Goal: Transaction & Acquisition: Download file/media

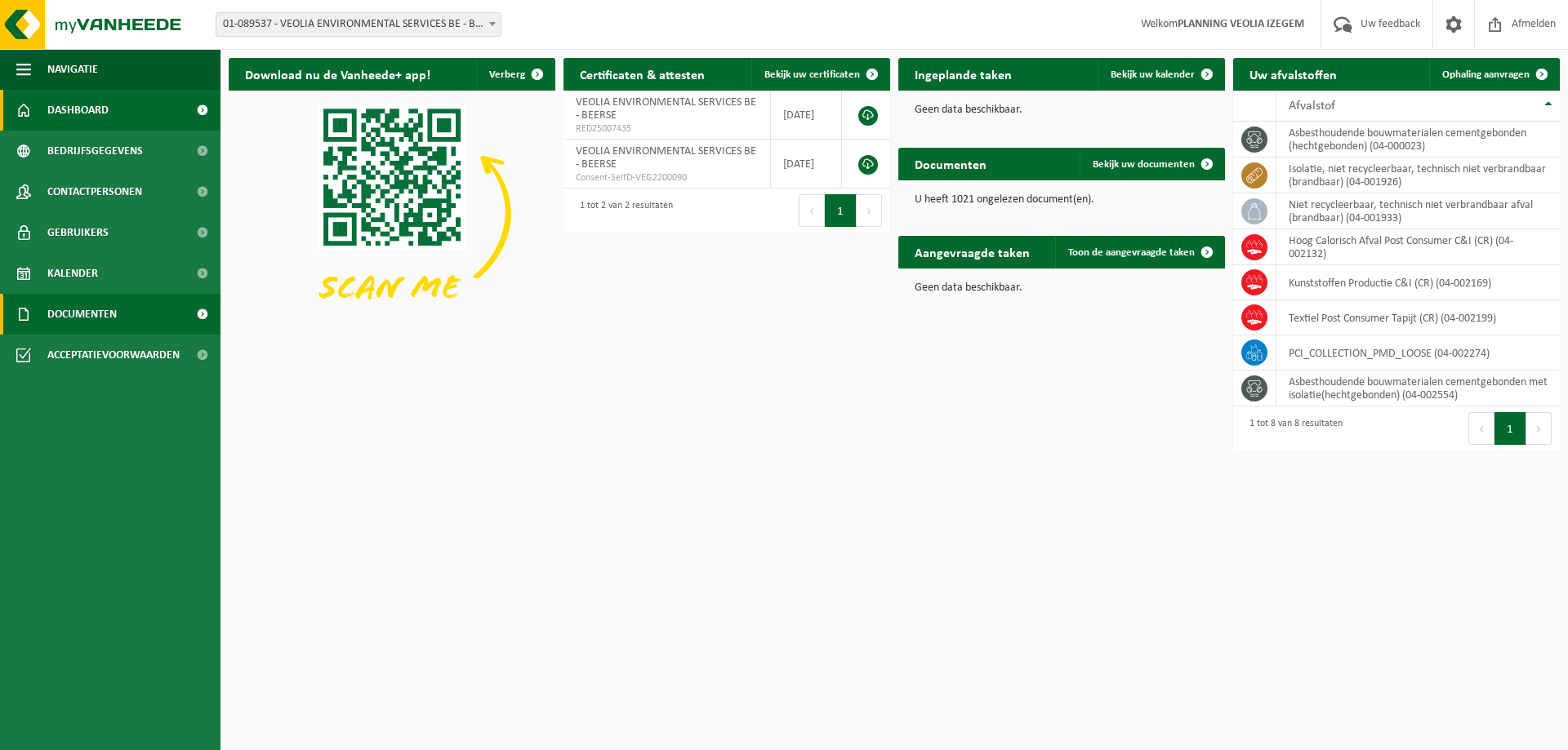
click at [100, 317] on span "Documenten" at bounding box center [82, 315] width 69 height 41
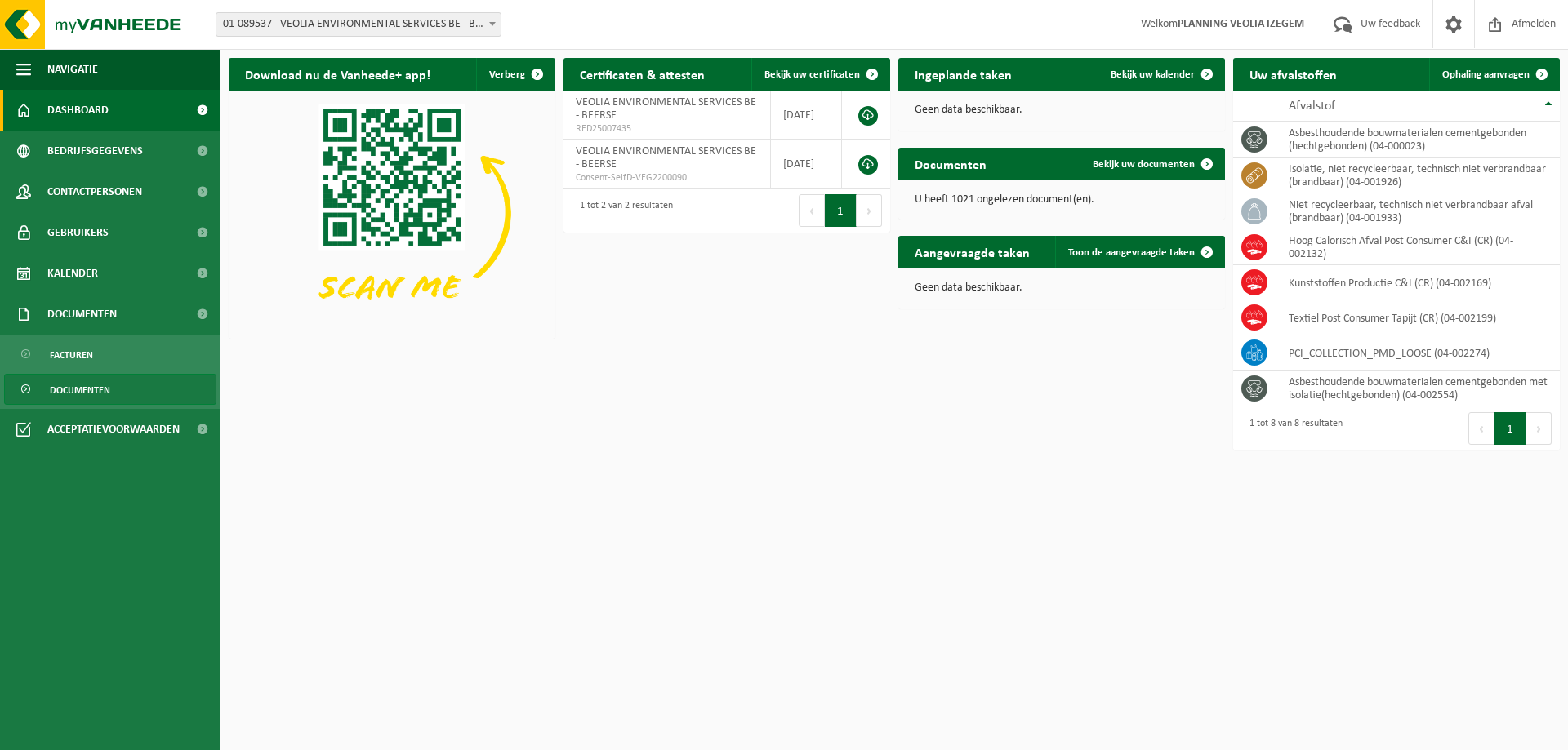
click at [75, 387] on span "Documenten" at bounding box center [80, 390] width 60 height 31
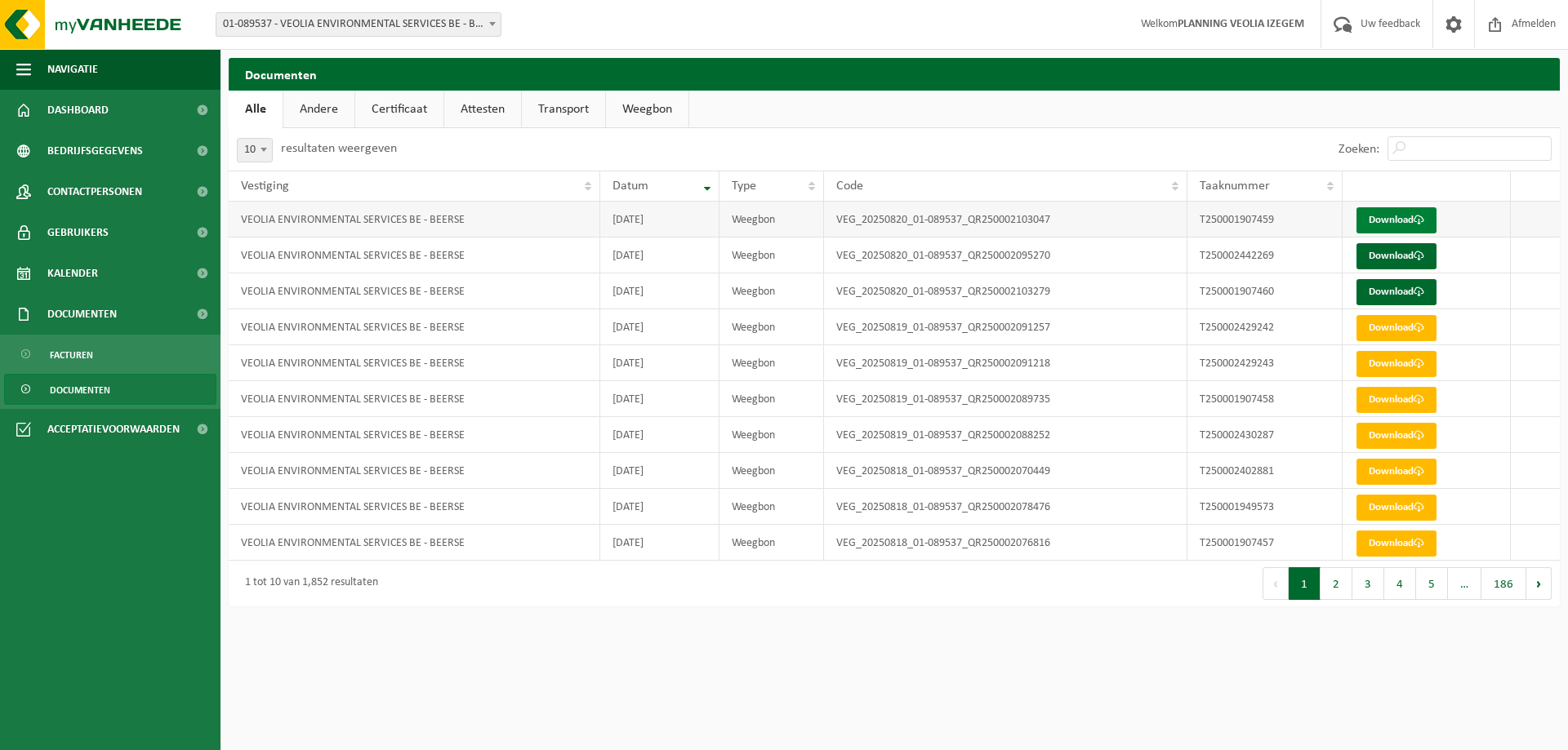
click at [1384, 226] on link "Download" at bounding box center [1397, 220] width 80 height 26
click at [1397, 261] on link "Download" at bounding box center [1397, 256] width 80 height 26
click at [1386, 292] on link "Download" at bounding box center [1397, 292] width 80 height 26
